Goal: Book appointment/travel/reservation

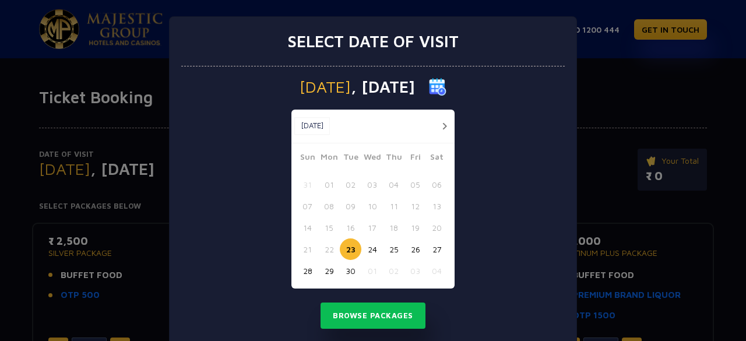
click at [347, 271] on button "30" at bounding box center [351, 271] width 22 height 22
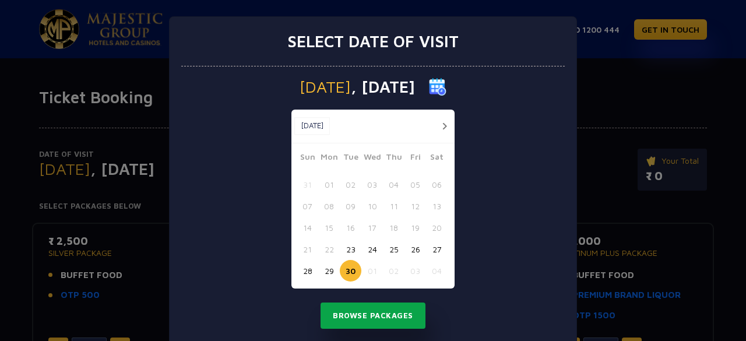
click at [378, 315] on button "Browse Packages" at bounding box center [373, 316] width 105 height 27
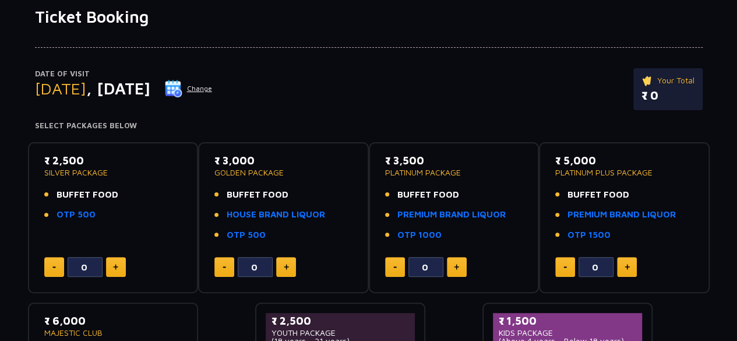
scroll to position [82, 0]
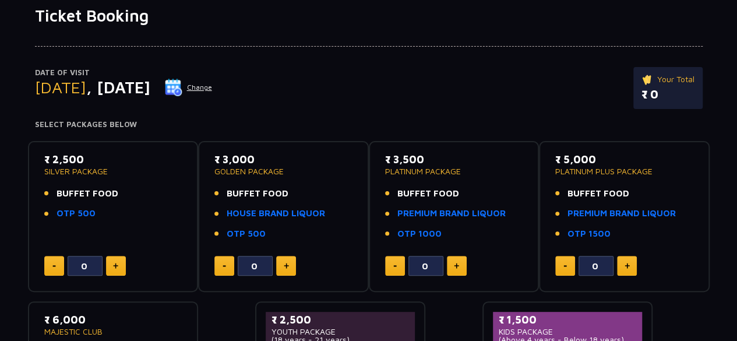
click at [126, 265] on div "0" at bounding box center [113, 266] width 138 height 20
click at [121, 266] on button at bounding box center [116, 266] width 20 height 20
click at [50, 268] on button at bounding box center [54, 266] width 20 height 20
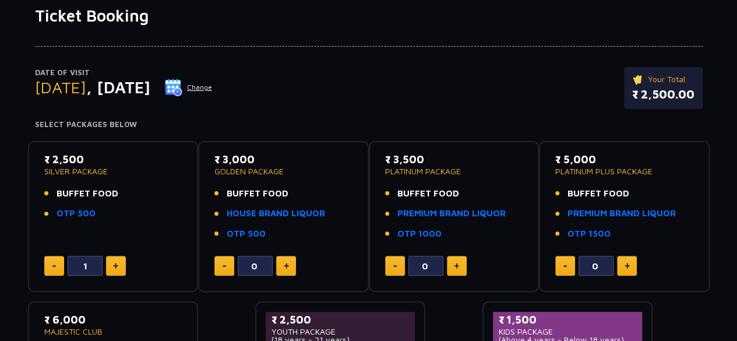
type input "0"
click at [50, 268] on button at bounding box center [54, 266] width 20 height 20
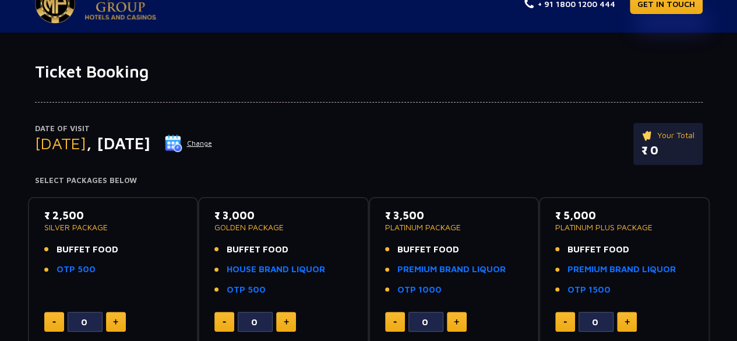
scroll to position [0, 0]
